Goal: Use online tool/utility: Utilize a website feature to perform a specific function

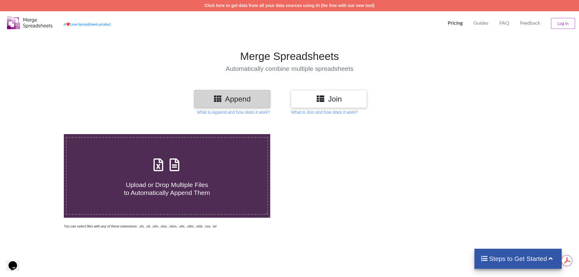
click at [160, 168] on icon at bounding box center [158, 161] width 15 height 13
click at [41, 134] on input "Upload or Drop Multiple Files to Automatically Append Them" at bounding box center [41, 134] width 0 height 0
type input "C:\fakepath\account_book.xlsx"
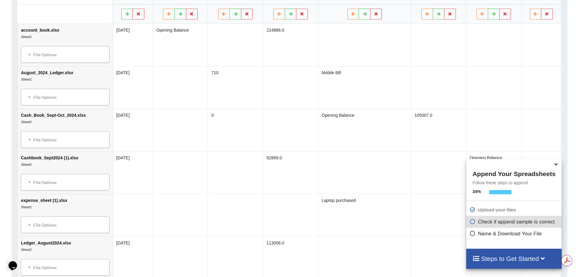
scroll to position [309, 0]
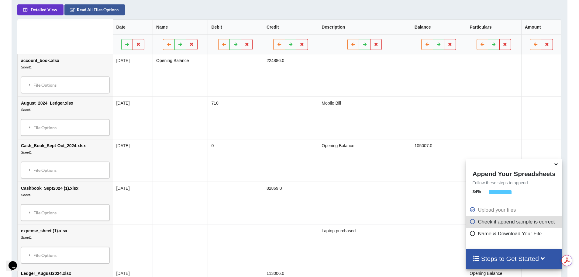
click at [555, 166] on icon at bounding box center [556, 162] width 6 height 5
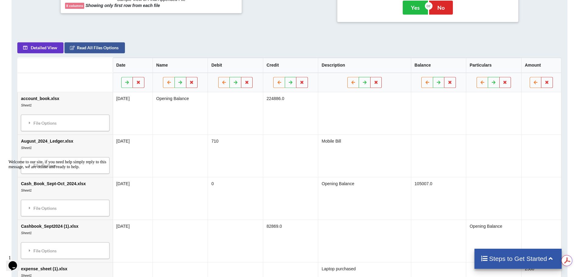
scroll to position [269, 0]
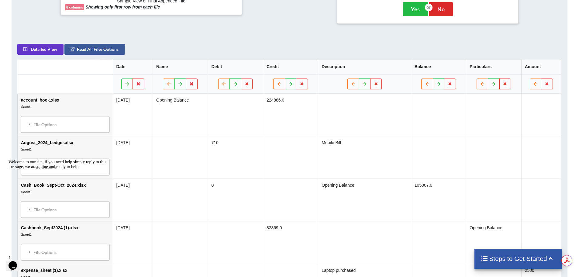
click at [491, 253] on div "Steps to Get Started" at bounding box center [517, 259] width 87 height 20
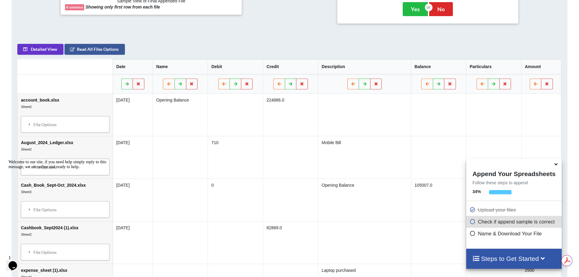
click at [471, 234] on icon at bounding box center [472, 232] width 6 height 5
click at [469, 235] on icon at bounding box center [472, 232] width 6 height 5
click at [470, 232] on icon at bounding box center [472, 232] width 6 height 5
click at [470, 235] on icon at bounding box center [472, 232] width 6 height 5
click at [556, 165] on icon at bounding box center [556, 162] width 6 height 5
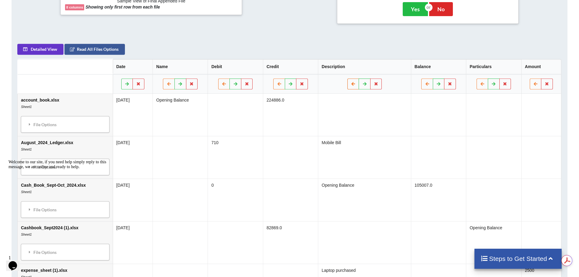
click at [353, 85] on icon at bounding box center [353, 84] width 5 height 4
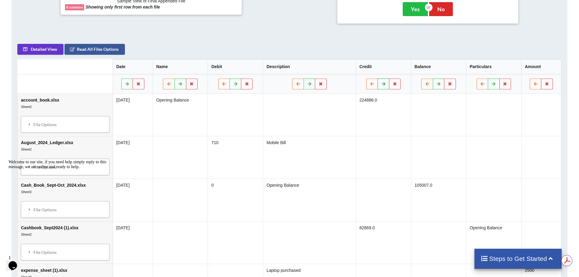
click at [378, 85] on button at bounding box center [384, 83] width 12 height 11
click at [370, 85] on icon at bounding box center [372, 84] width 5 height 4
